Goal: Transaction & Acquisition: Obtain resource

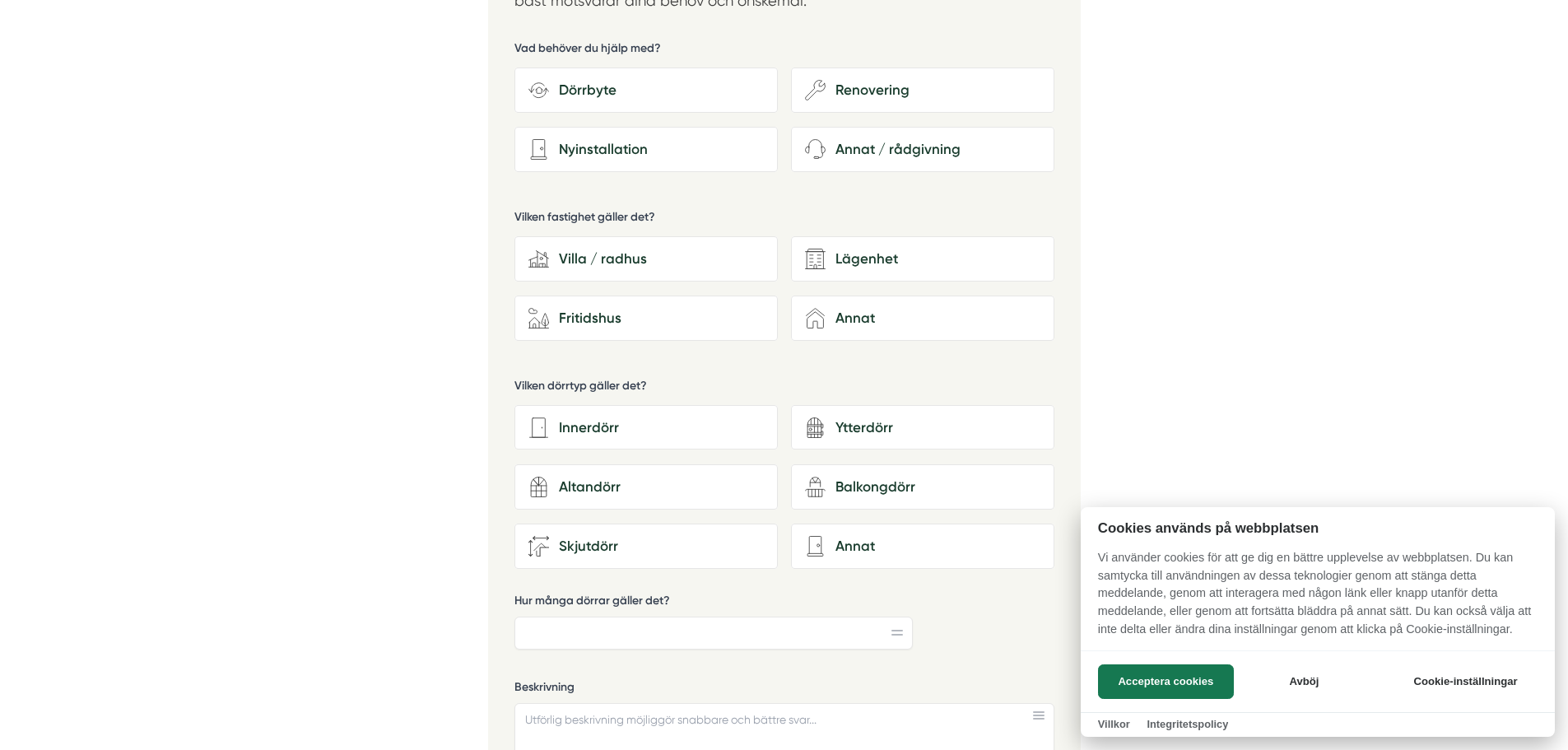
scroll to position [2798, 0]
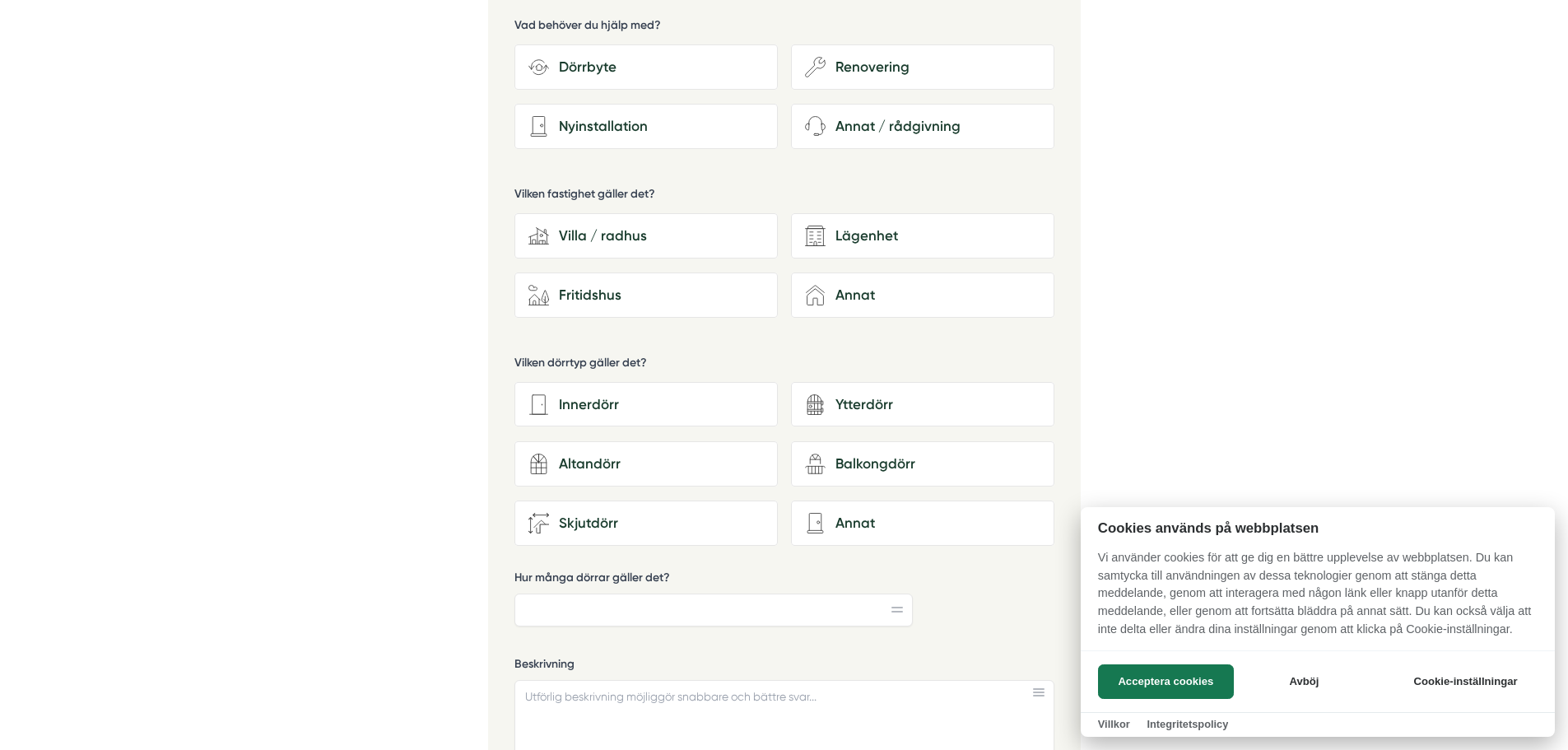
click at [594, 402] on div at bounding box center [784, 375] width 1568 height 750
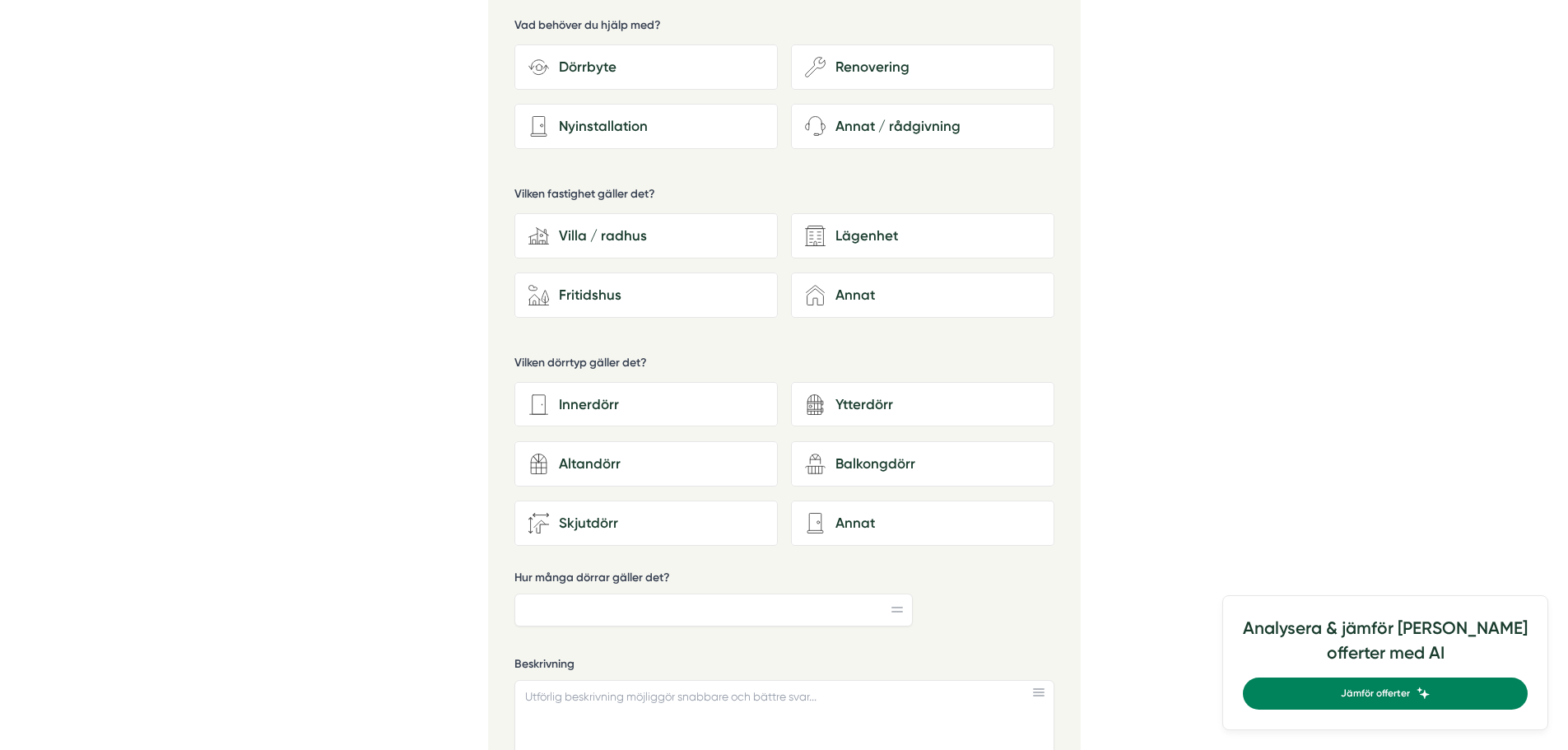
click at [594, 402] on div "Innerdörr" at bounding box center [656, 405] width 214 height 22
click at [0, 0] on input "Innerdörr" at bounding box center [0, 0] width 0 height 0
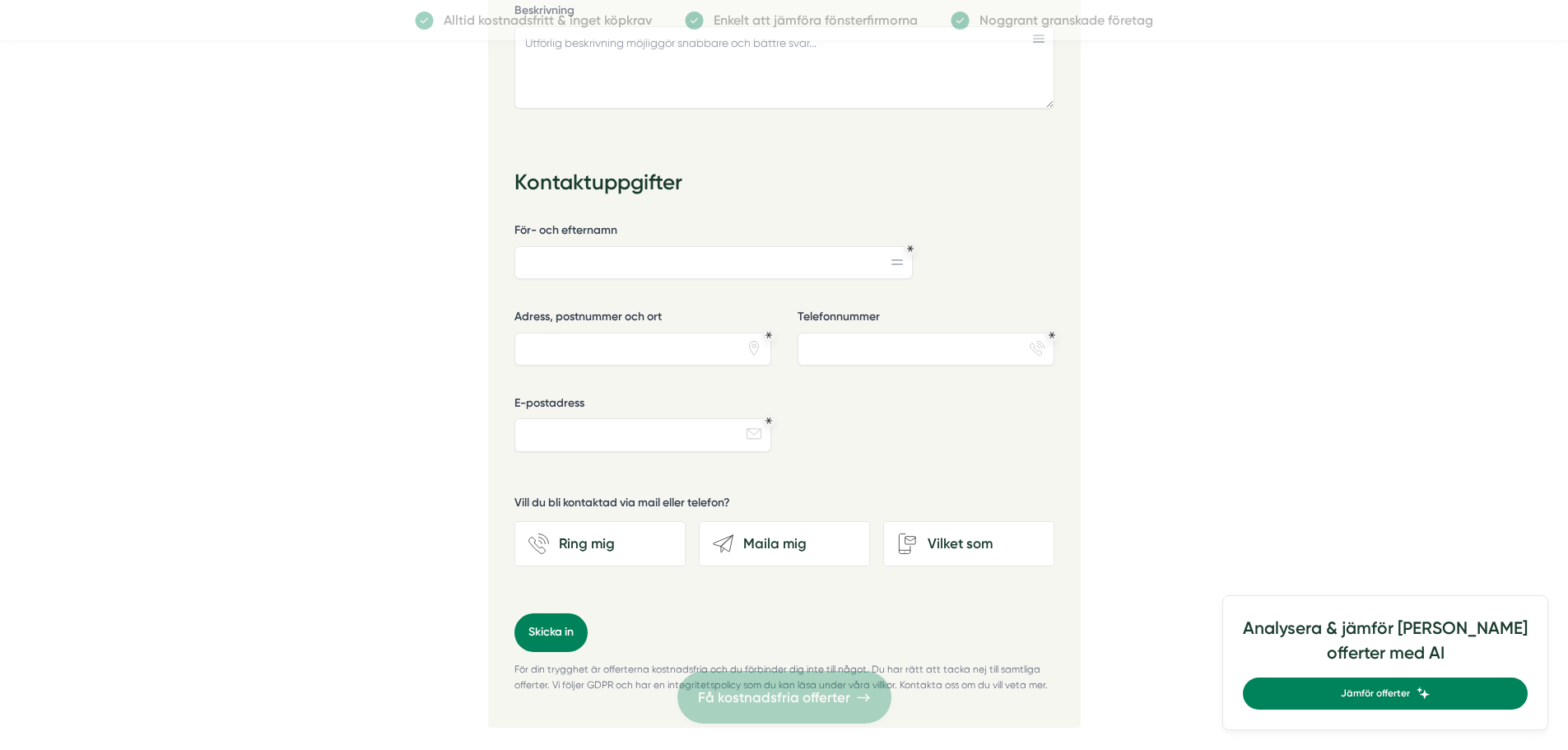
scroll to position [3457, 0]
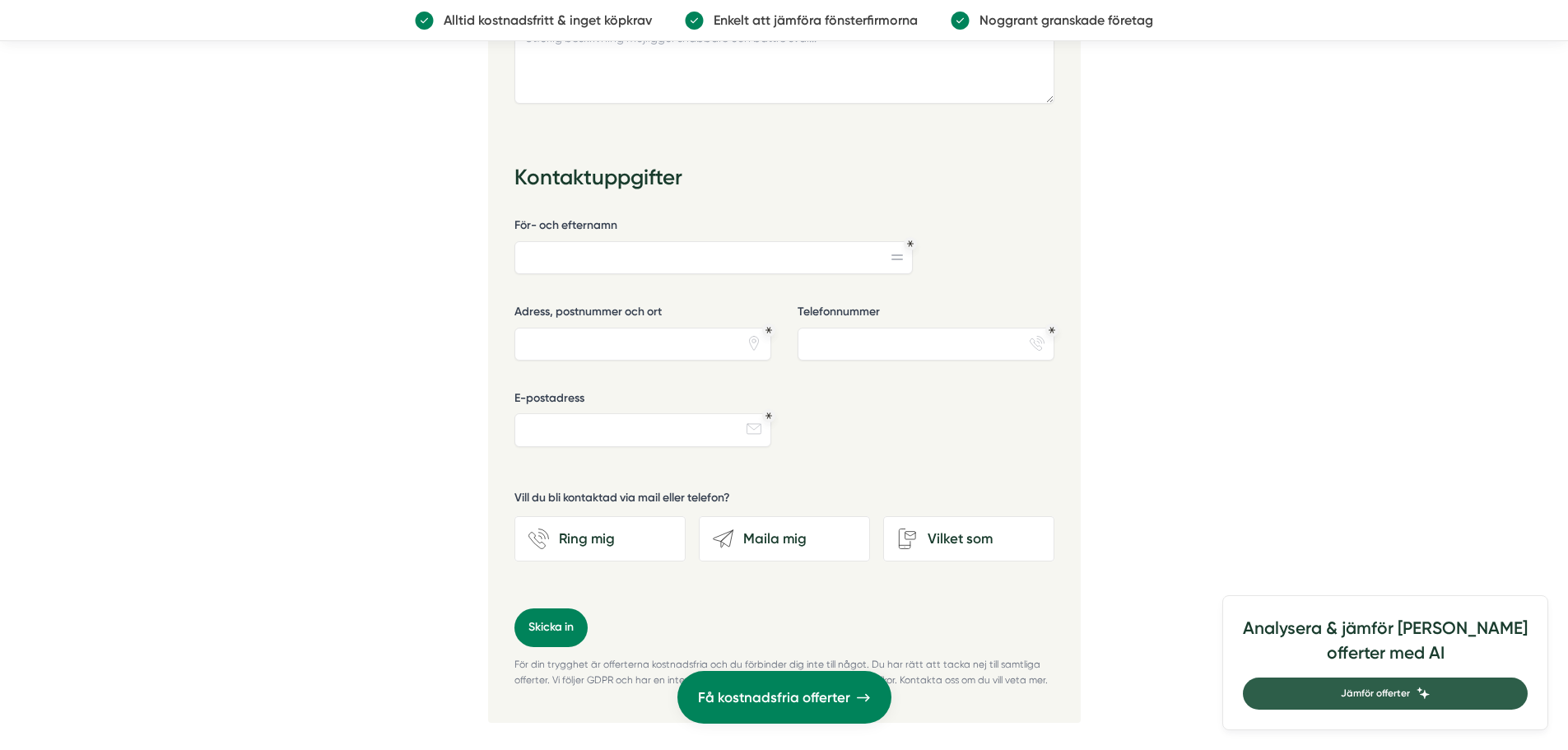
click at [1410, 686] on span "Jämför offerter" at bounding box center [1375, 694] width 69 height 16
